Goal: Navigation & Orientation: Find specific page/section

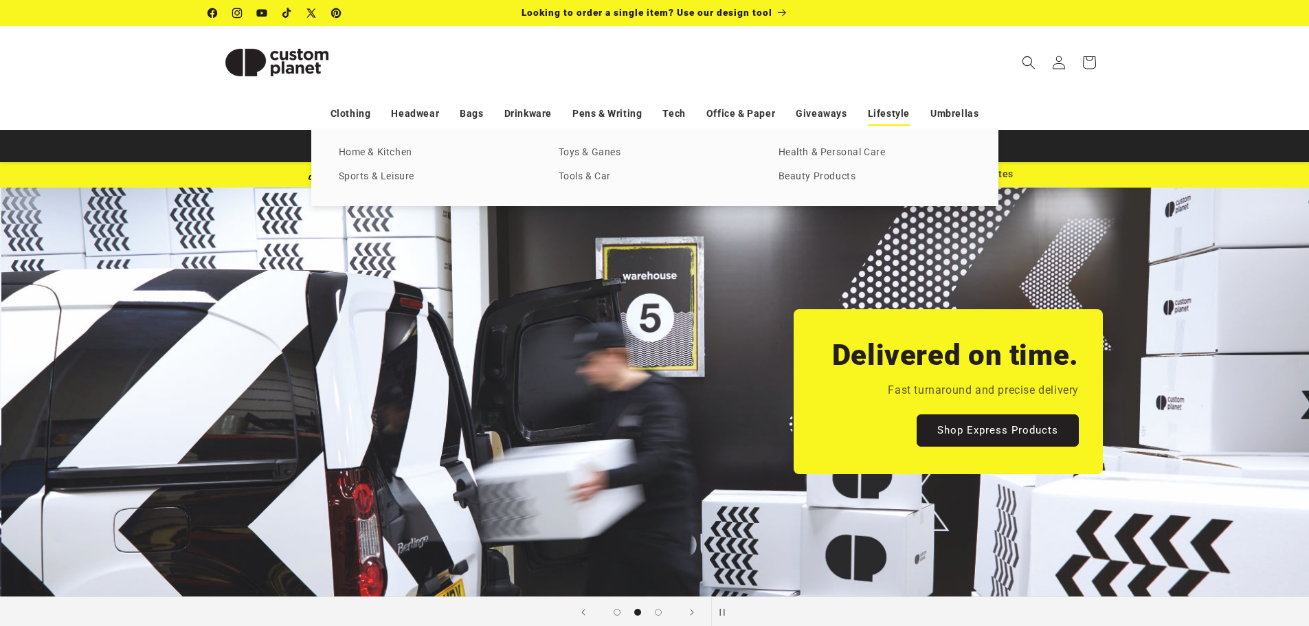
scroll to position [0, 1309]
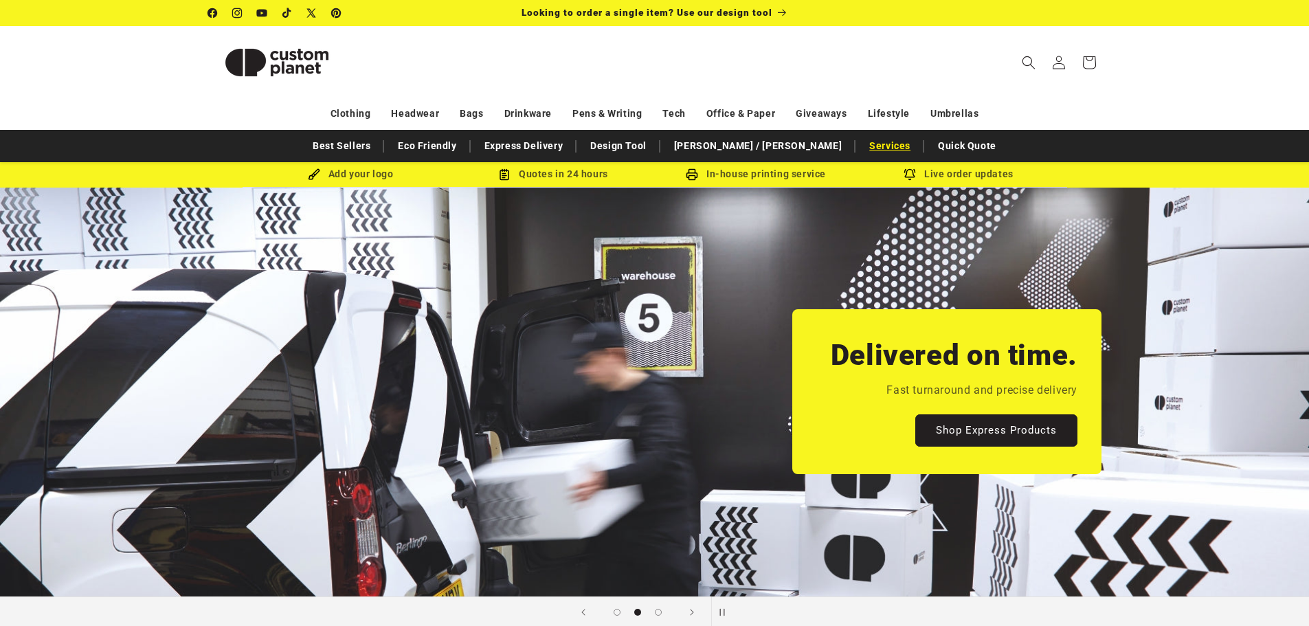
click at [863, 144] on link "Services" at bounding box center [890, 146] width 55 height 24
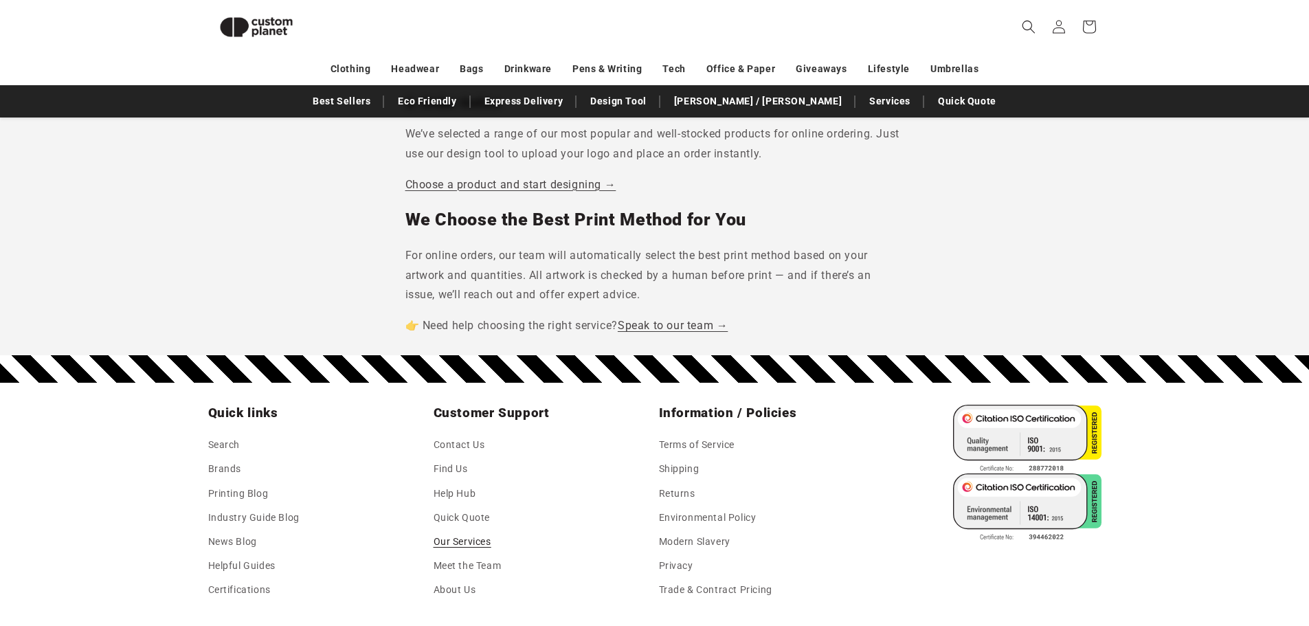
scroll to position [1364, 0]
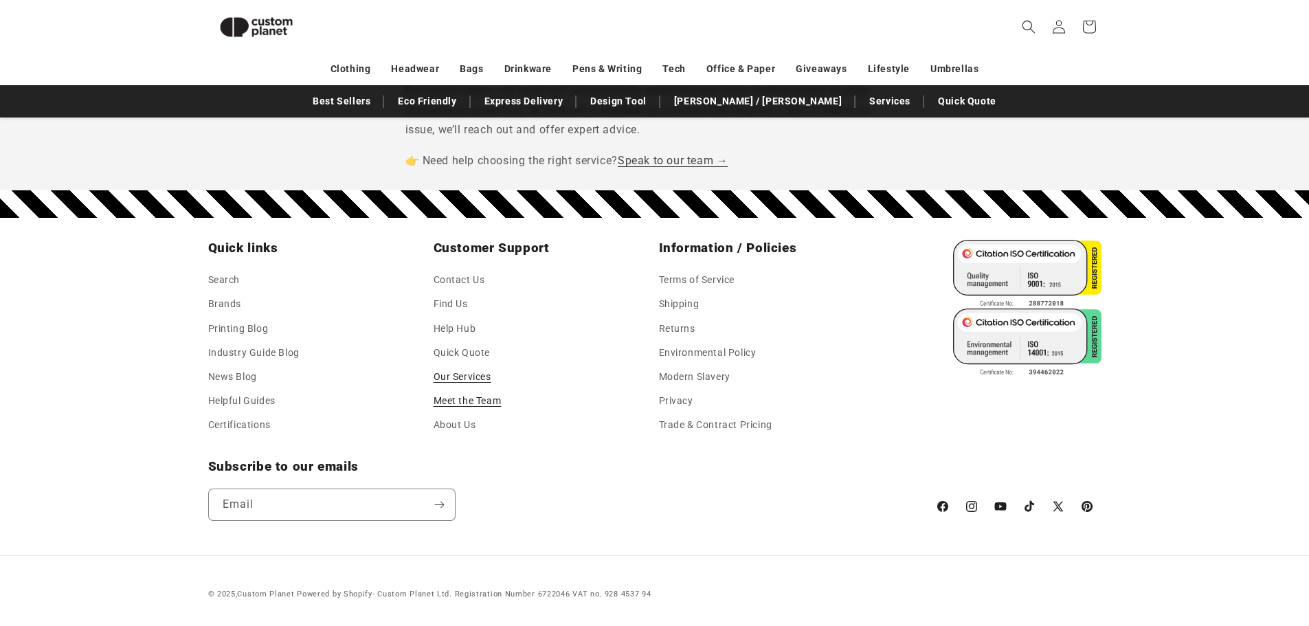
click at [497, 399] on link "Meet the Team" at bounding box center [468, 401] width 68 height 24
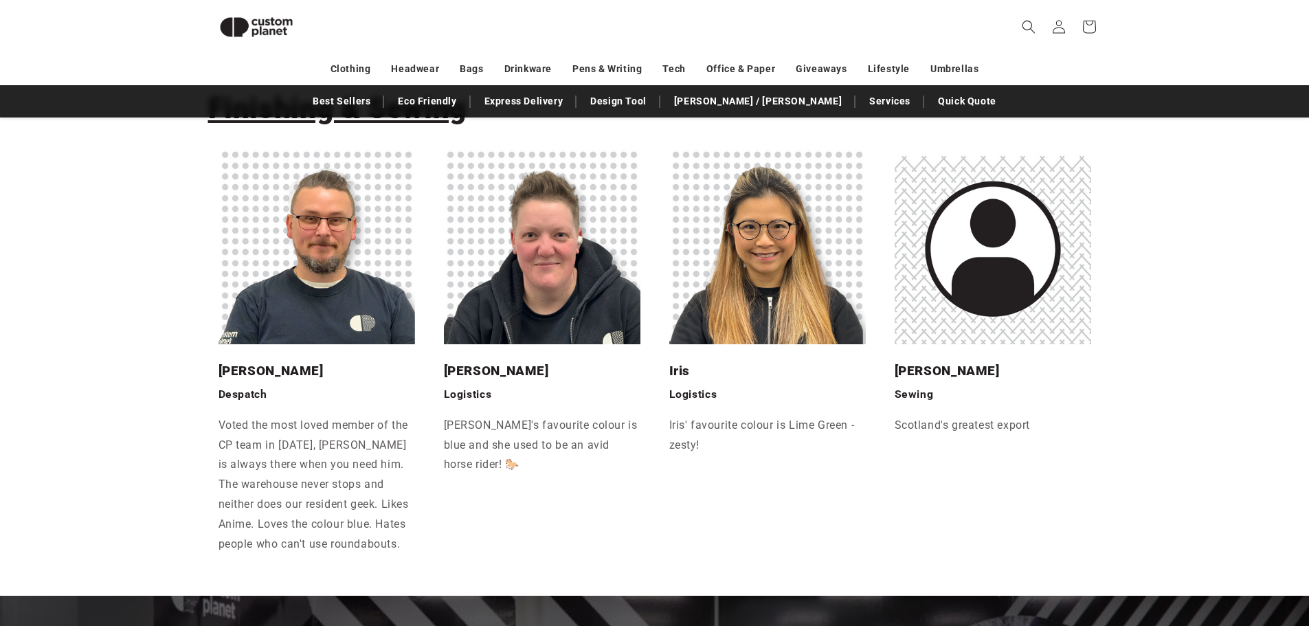
scroll to position [3280, 0]
